Goal: Task Accomplishment & Management: Complete application form

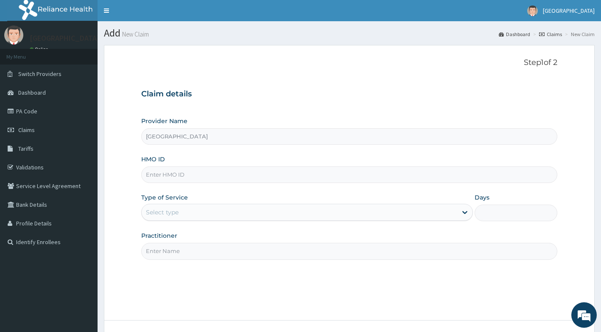
click at [185, 181] on input "HMO ID" at bounding box center [349, 174] width 417 height 17
type input "OHT/12741/A"
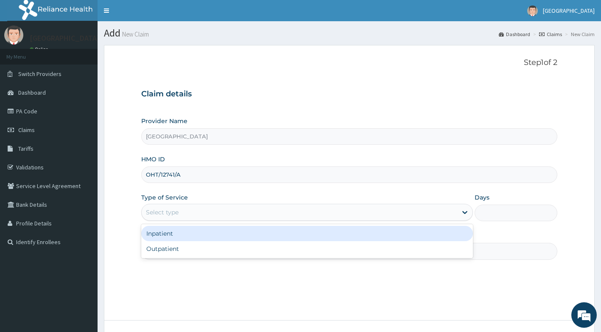
click at [203, 212] on div "Select type" at bounding box center [300, 212] width 316 height 14
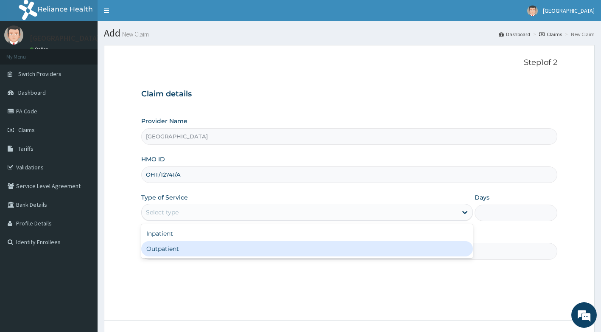
click at [184, 249] on div "Outpatient" at bounding box center [307, 248] width 332 height 15
type input "1"
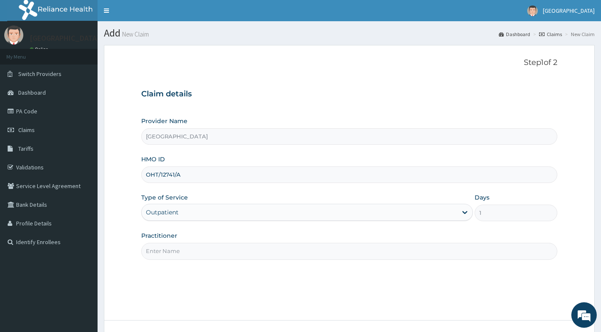
click at [181, 251] on input "Practitioner" at bounding box center [349, 251] width 417 height 17
type input "[PERSON_NAME]"
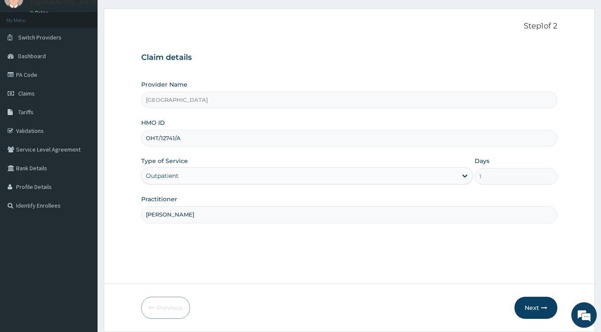
scroll to position [65, 0]
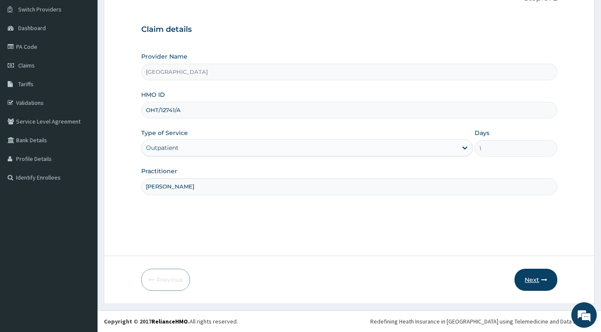
click at [533, 280] on button "Next" at bounding box center [536, 280] width 43 height 22
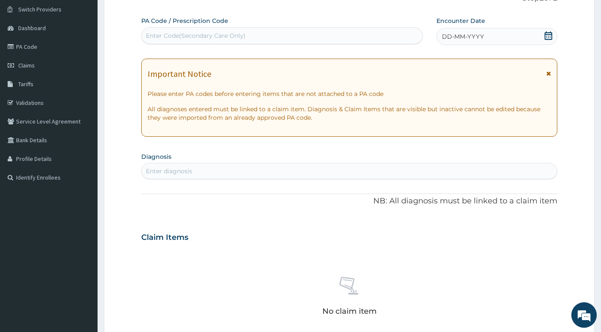
click at [553, 73] on div "Important Notice Please enter PA codes before entering items that are not attac…" at bounding box center [349, 98] width 417 height 78
click at [550, 73] on icon at bounding box center [549, 73] width 5 height 6
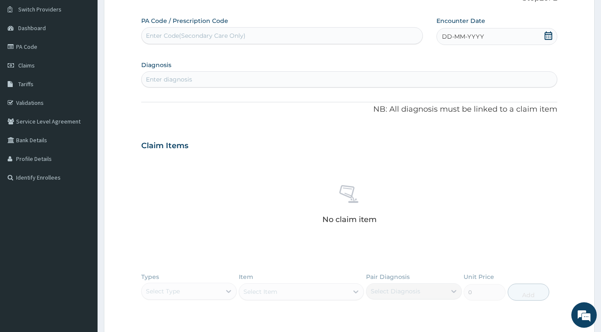
click at [547, 37] on icon at bounding box center [549, 35] width 8 height 8
click at [442, 89] on div "1" at bounding box center [442, 89] width 13 height 13
click at [405, 77] on div "Enter diagnosis" at bounding box center [350, 80] width 416 height 14
click at [407, 81] on div "Enter diagnosis" at bounding box center [350, 80] width 416 height 14
click at [336, 84] on div "Enter diagnosis" at bounding box center [350, 80] width 416 height 14
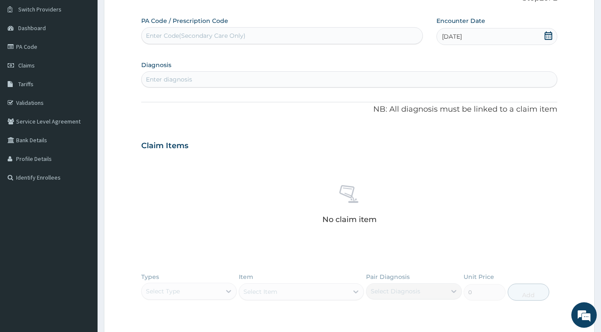
click at [340, 76] on div "Enter diagnosis" at bounding box center [350, 80] width 416 height 14
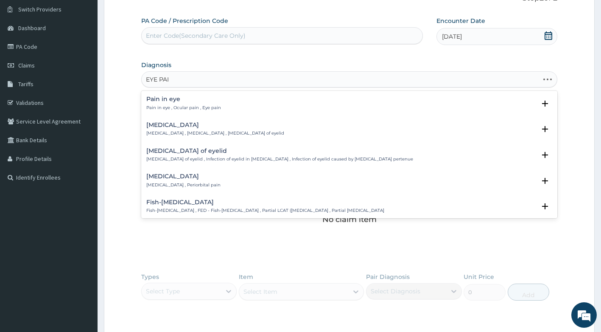
type input "EYE PAIN"
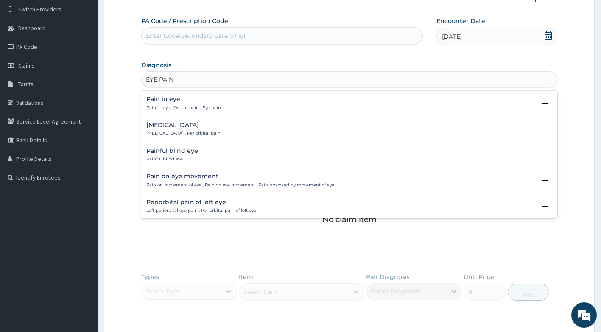
click at [190, 100] on h4 "Pain in eye" at bounding box center [183, 99] width 75 height 6
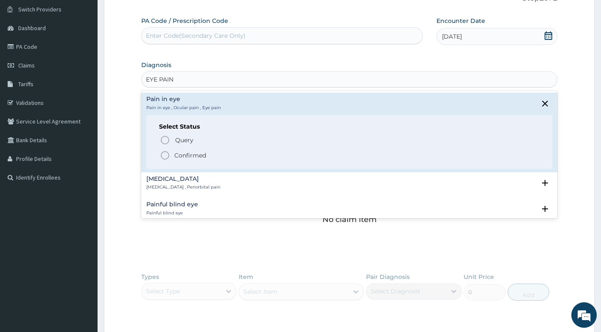
click at [174, 153] on p "Confirmed" at bounding box center [190, 155] width 32 height 8
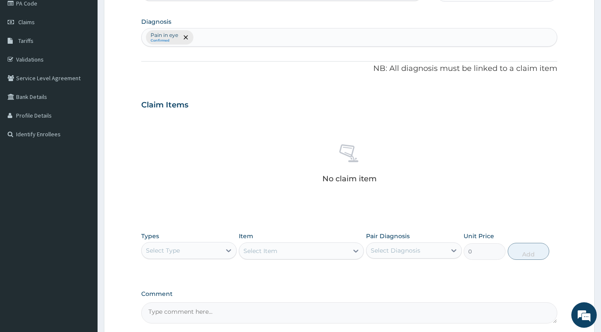
scroll to position [149, 0]
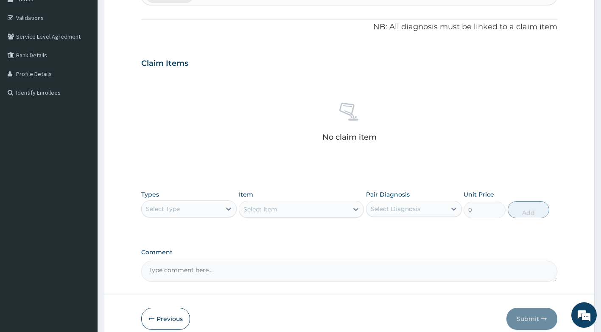
click at [231, 224] on div "Types Select Type Item Select Item Pair Diagnosis Select Diagnosis Unit Price 0…" at bounding box center [349, 210] width 417 height 49
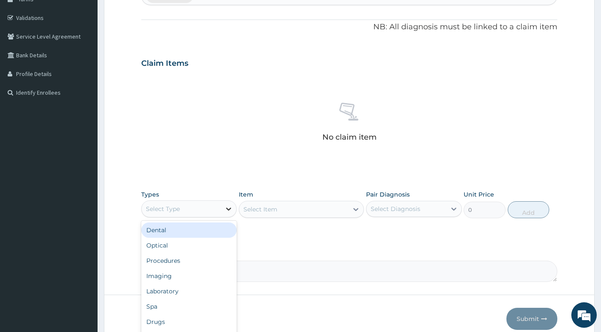
click at [226, 213] on div at bounding box center [228, 208] width 15 height 15
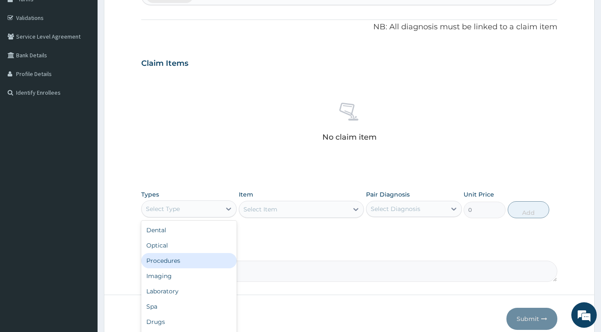
click at [202, 259] on div "Procedures" at bounding box center [189, 260] width 96 height 15
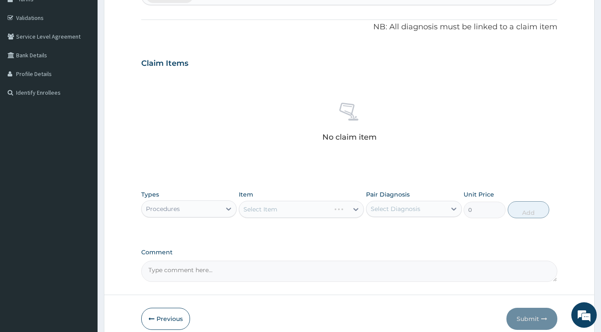
click at [291, 208] on div "Select Item" at bounding box center [301, 209] width 125 height 17
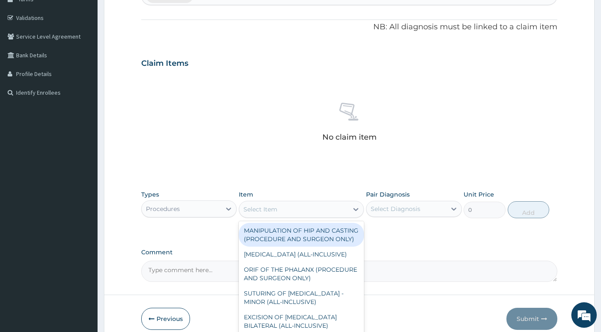
click at [314, 217] on div "Select Item" at bounding box center [301, 209] width 125 height 17
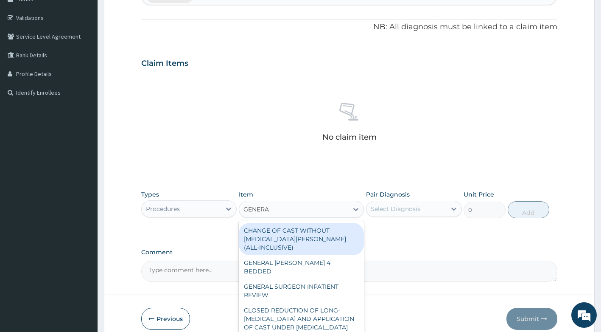
type input "GENERAL"
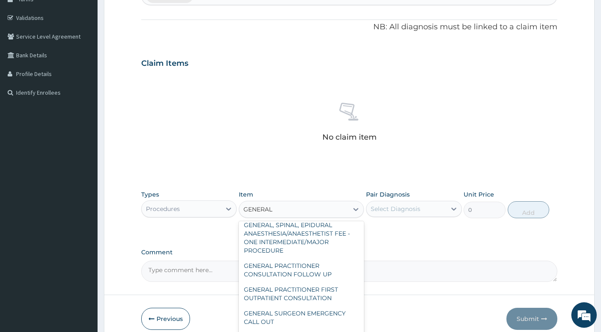
scroll to position [212, 0]
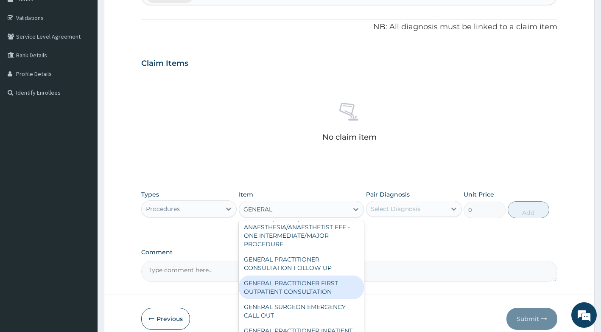
click at [287, 299] on div "GENERAL PRACTITIONER FIRST OUTPATIENT CONSULTATION" at bounding box center [301, 287] width 125 height 24
type input "3750"
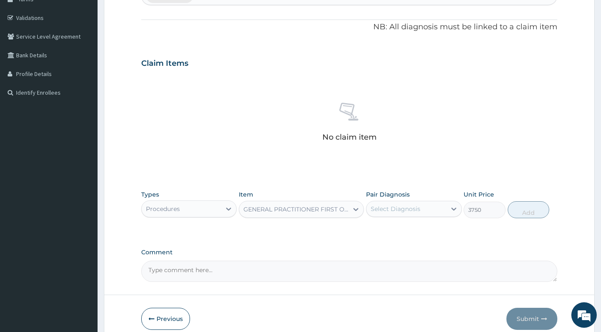
click at [380, 208] on div "Select Diagnosis" at bounding box center [396, 209] width 50 height 8
click at [386, 225] on label "Pain in eye" at bounding box center [397, 229] width 34 height 8
checkbox input "true"
click at [531, 211] on button "Add" at bounding box center [529, 209] width 42 height 17
type input "0"
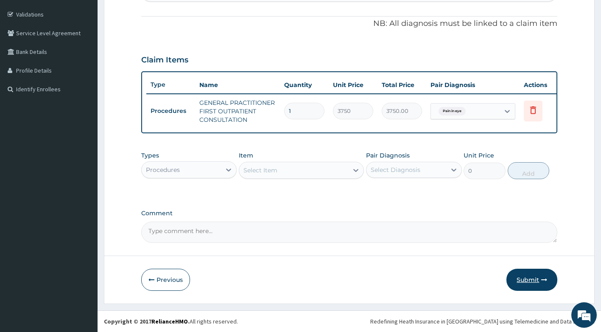
click at [544, 275] on button "Submit" at bounding box center [532, 280] width 51 height 22
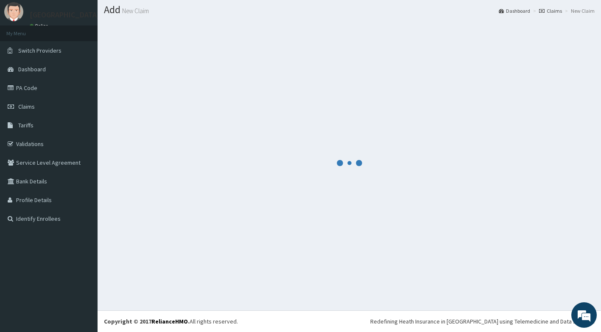
scroll to position [159, 0]
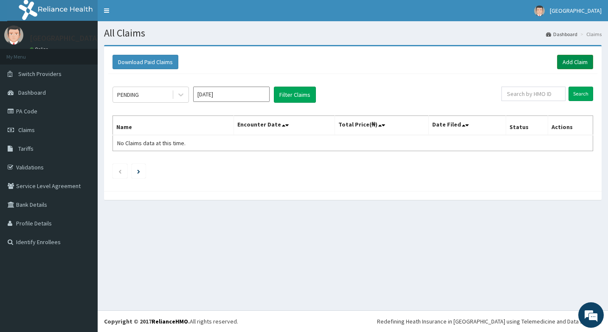
click at [575, 66] on link "Add Claim" at bounding box center [575, 62] width 36 height 14
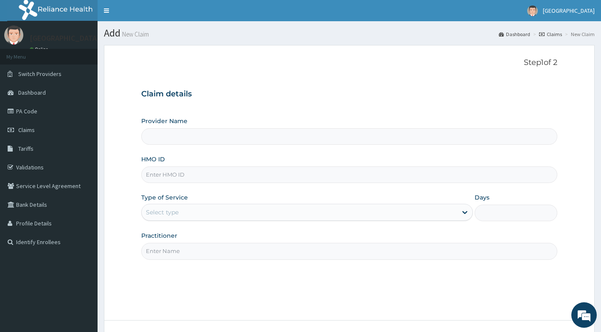
type input "[GEOGRAPHIC_DATA]"
click at [206, 168] on input "HMO ID" at bounding box center [349, 174] width 417 height 17
type input "BWI/10101/A"
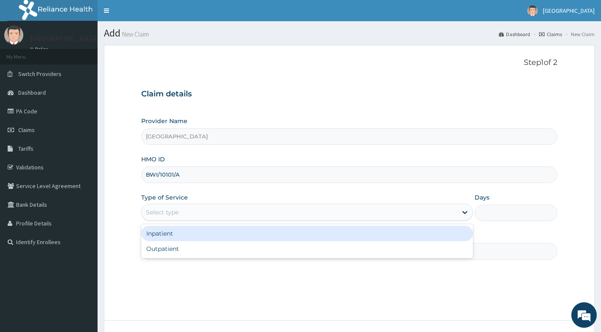
click at [167, 214] on div "Select type" at bounding box center [162, 212] width 33 height 8
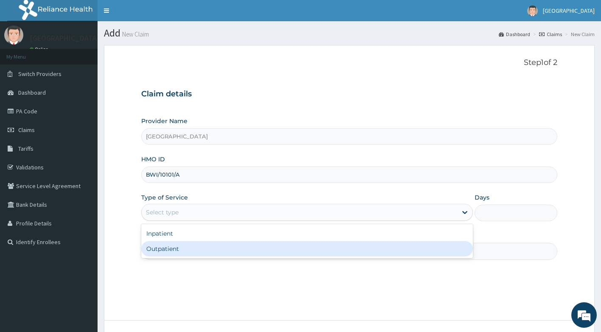
click at [163, 247] on div "Outpatient" at bounding box center [307, 248] width 332 height 15
type input "1"
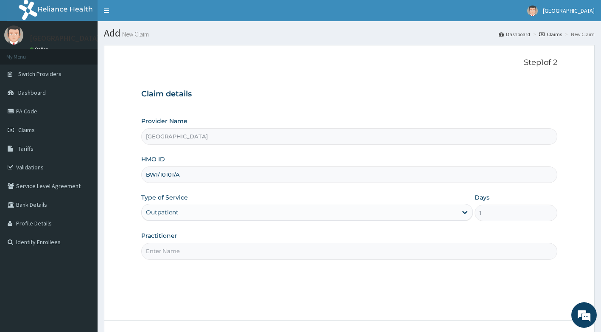
click at [165, 246] on input "Practitioner" at bounding box center [349, 251] width 417 height 17
type input "[PERSON_NAME]"
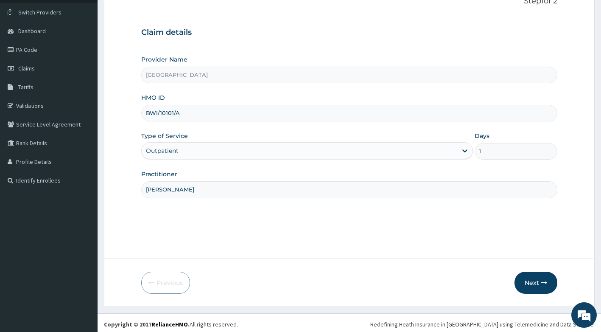
scroll to position [65, 0]
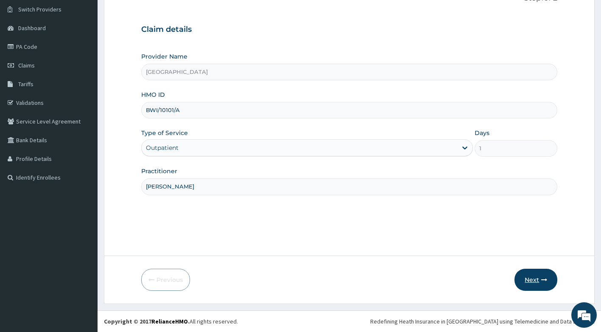
click at [540, 281] on button "Next" at bounding box center [536, 280] width 43 height 22
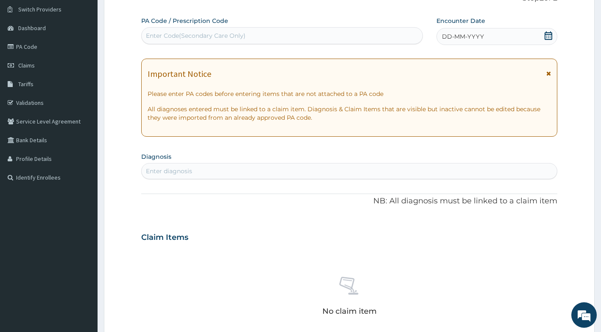
click at [550, 73] on icon at bounding box center [549, 73] width 5 height 6
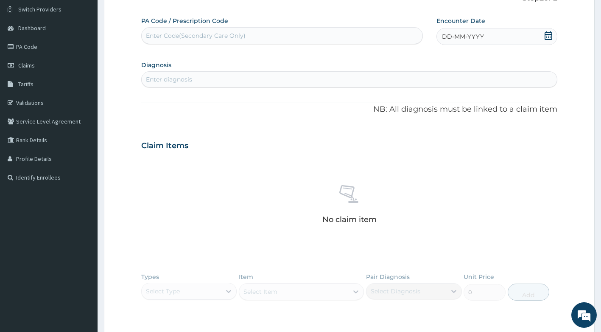
click at [545, 38] on icon at bounding box center [549, 35] width 8 height 8
click at [484, 86] on div "4" at bounding box center [484, 89] width 13 height 13
click at [244, 76] on div "Enter diagnosis" at bounding box center [350, 80] width 416 height 14
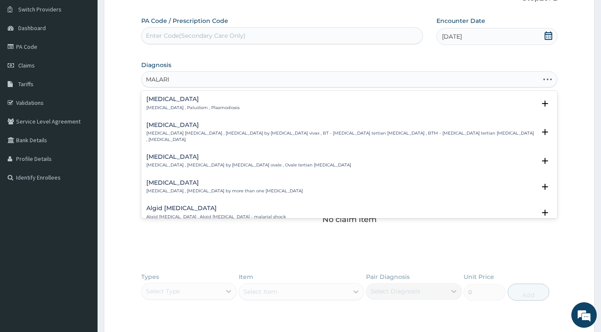
type input "[MEDICAL_DATA]"
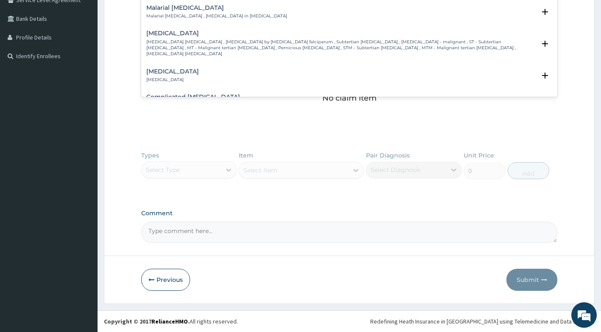
scroll to position [297, 0]
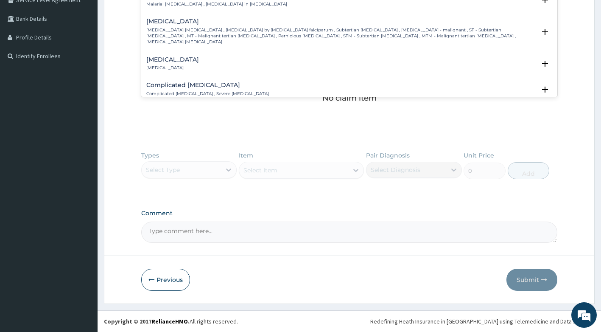
click at [257, 27] on p "[MEDICAL_DATA] [MEDICAL_DATA] , [MEDICAL_DATA] by [MEDICAL_DATA] falciparum , S…" at bounding box center [341, 36] width 390 height 18
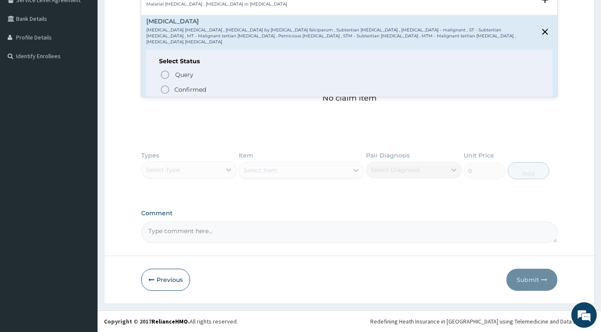
click at [192, 85] on p "Confirmed" at bounding box center [190, 89] width 32 height 8
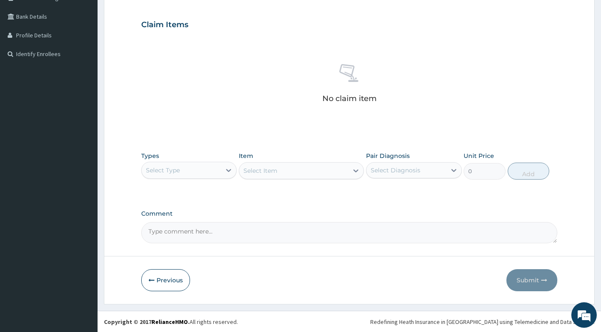
scroll to position [188, 0]
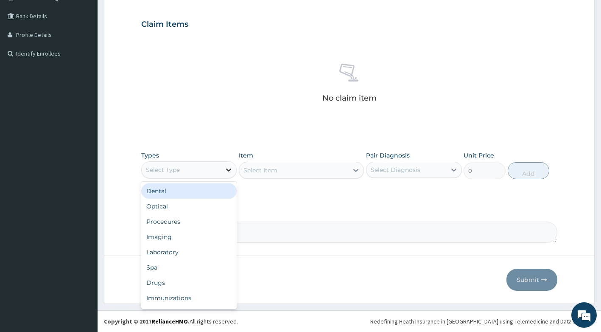
click at [224, 169] on div at bounding box center [228, 169] width 15 height 15
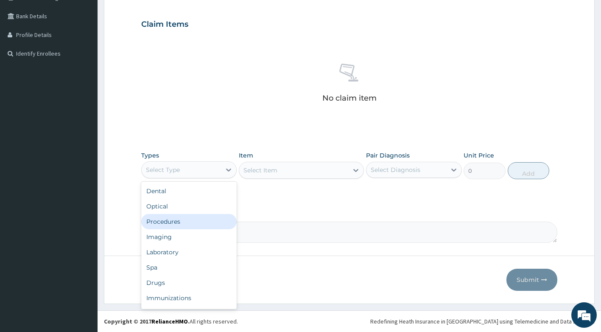
click at [192, 220] on div "Procedures" at bounding box center [189, 221] width 96 height 15
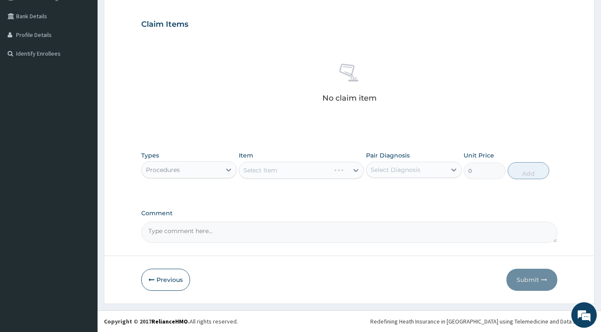
click at [265, 173] on div "Select Item" at bounding box center [301, 170] width 125 height 17
click at [276, 170] on div "Select Item" at bounding box center [301, 170] width 125 height 17
click at [356, 172] on div "Select Item" at bounding box center [301, 170] width 125 height 17
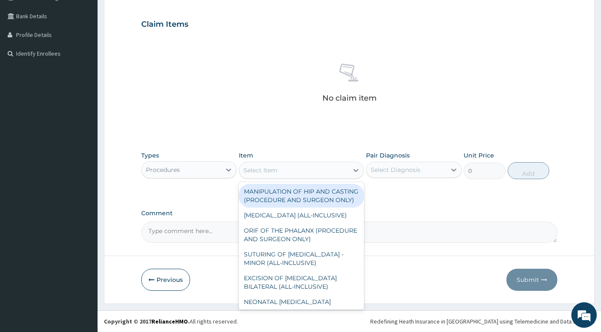
click at [309, 164] on div "Select Item" at bounding box center [293, 170] width 109 height 14
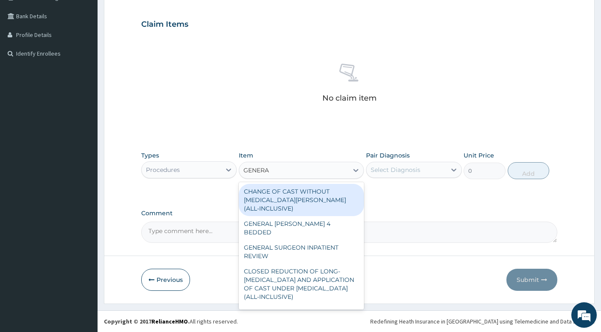
type input "GENERAL"
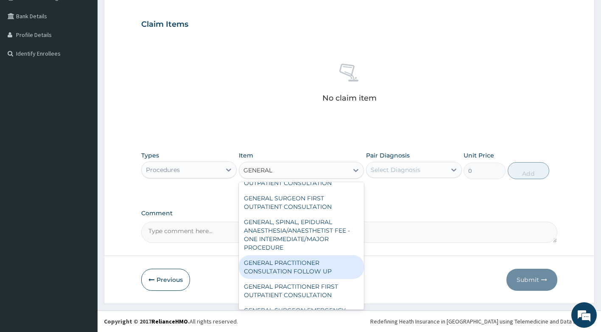
scroll to position [212, 0]
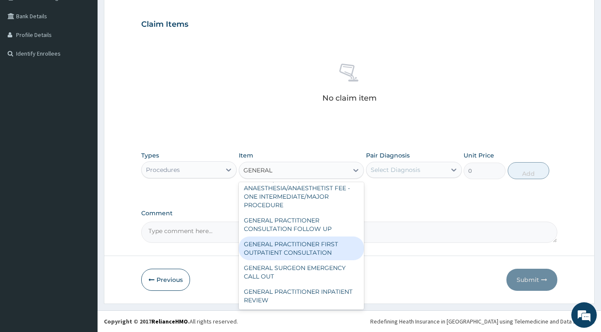
click at [314, 260] on div "GENERAL PRACTITIONER FIRST OUTPATIENT CONSULTATION" at bounding box center [301, 248] width 125 height 24
type input "3750"
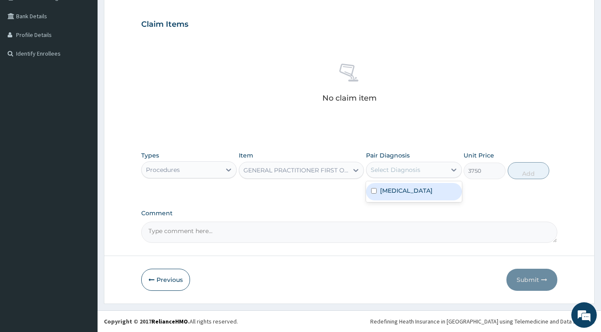
click at [406, 168] on div "Select Diagnosis" at bounding box center [396, 170] width 50 height 8
click at [427, 194] on label "[MEDICAL_DATA]" at bounding box center [406, 190] width 53 height 8
checkbox input "true"
click at [533, 171] on button "Add" at bounding box center [529, 170] width 42 height 17
type input "0"
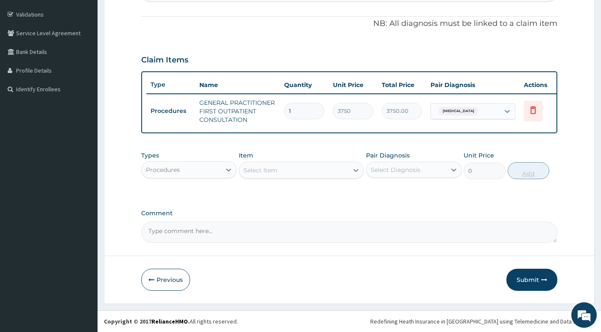
scroll to position [159, 0]
